Goal: Transaction & Acquisition: Purchase product/service

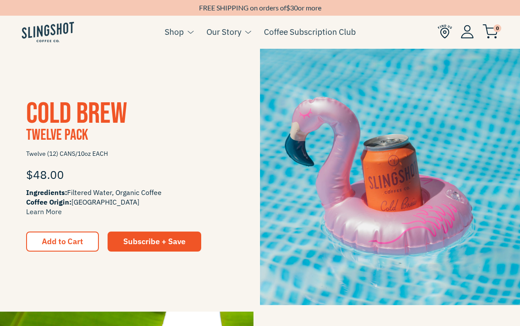
scroll to position [702, 0]
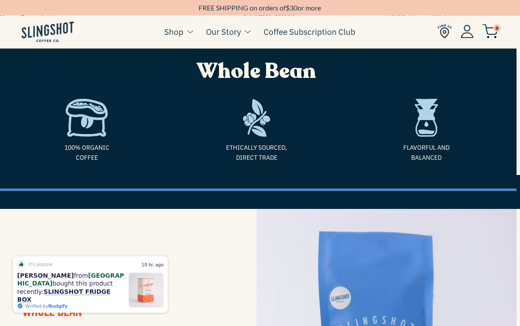
scroll to position [0, 3]
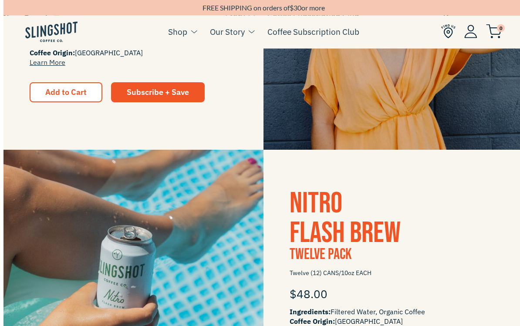
scroll to position [341, 0]
